Goal: Information Seeking & Learning: Learn about a topic

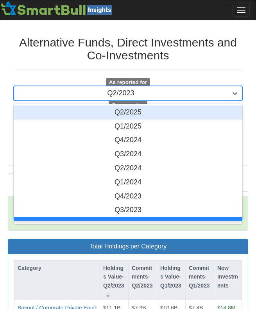
click at [175, 96] on div "Q2/2023" at bounding box center [121, 93] width 214 height 13
click at [173, 108] on div "Q2/2025" at bounding box center [128, 113] width 229 height 14
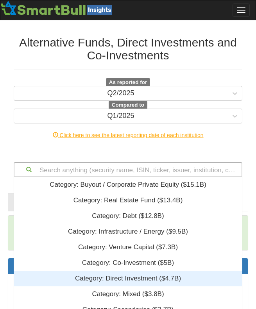
scroll to position [101, 0]
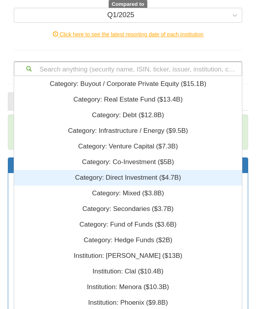
click at [193, 76] on div "Search anything (security name, ISIN, ticker, issuer, institution, category)...…" at bounding box center [128, 68] width 229 height 15
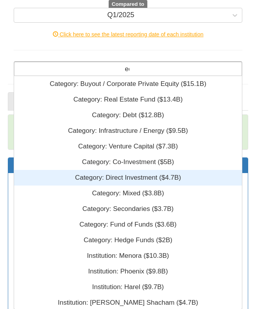
type input "eqt"
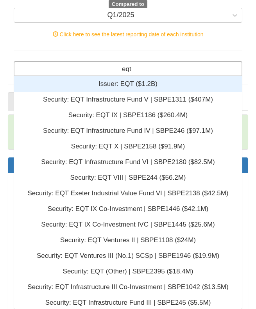
click at [179, 83] on div "Issuer: ‎EQT ‎($1.2B)‏" at bounding box center [128, 84] width 228 height 16
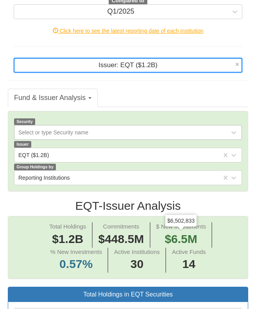
scroll to position [103, 0]
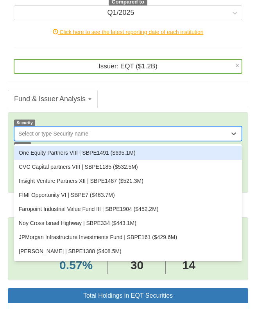
click at [153, 135] on div "Select or type Security name" at bounding box center [121, 134] width 215 height 13
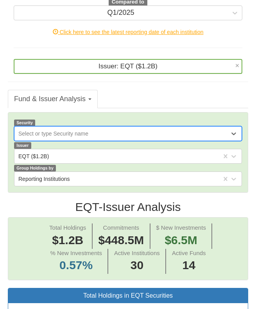
click at [153, 135] on div "Select or type Security name" at bounding box center [121, 134] width 215 height 13
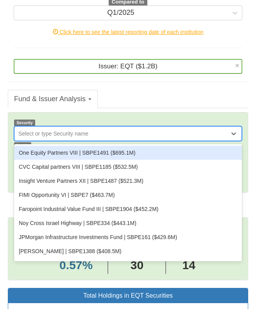
click at [161, 133] on div "Select or type Security name" at bounding box center [121, 134] width 215 height 13
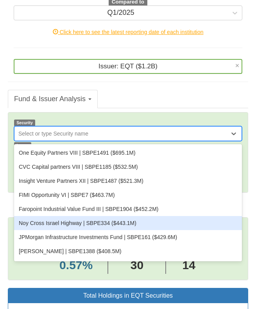
scroll to position [35, 0]
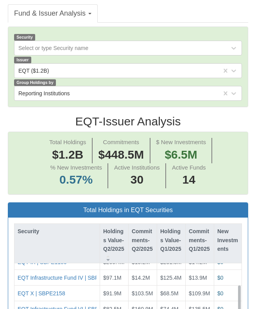
scroll to position [0, 0]
